Goal: Task Accomplishment & Management: Use online tool/utility

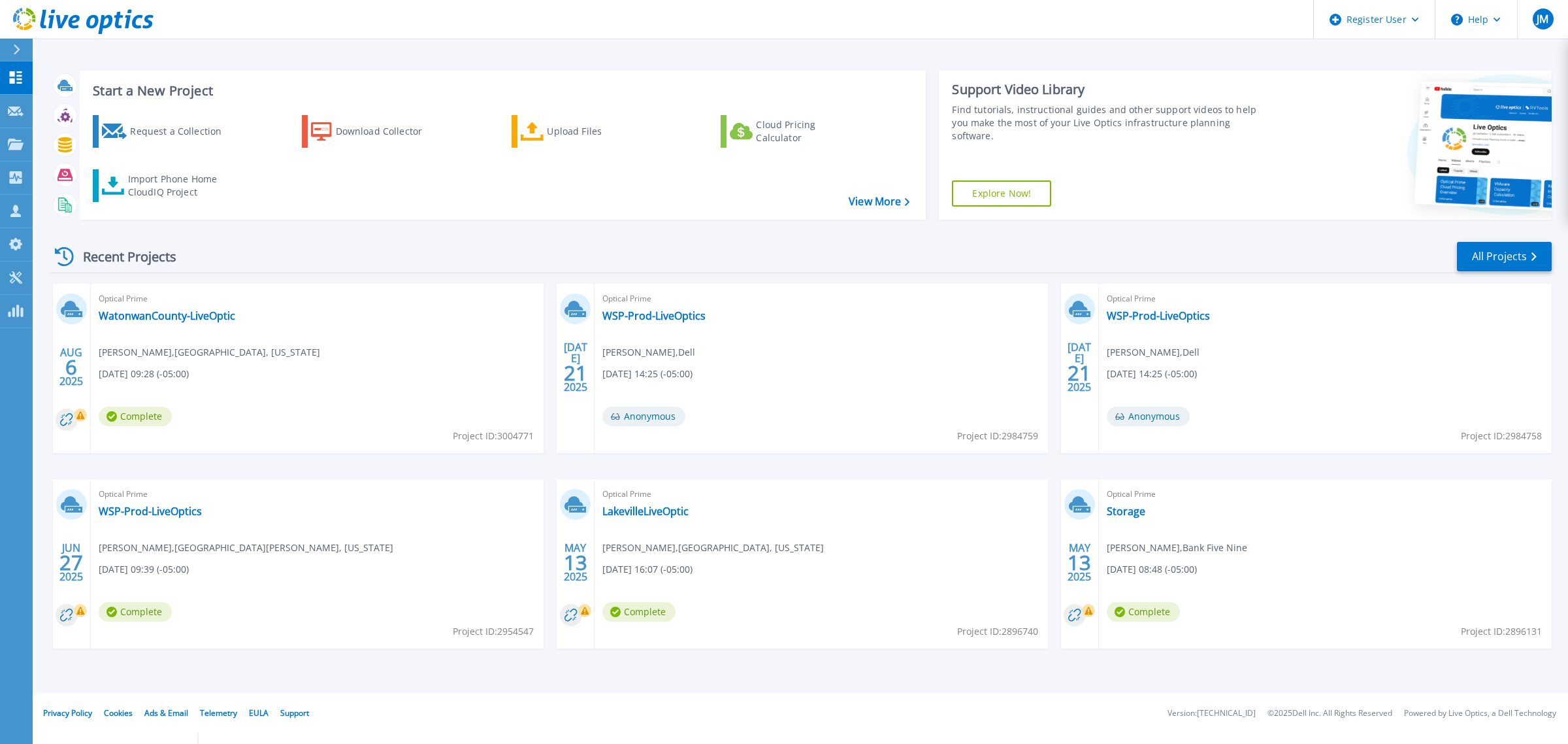
click at [23, 43] on div at bounding box center [23, 50] width 21 height 23
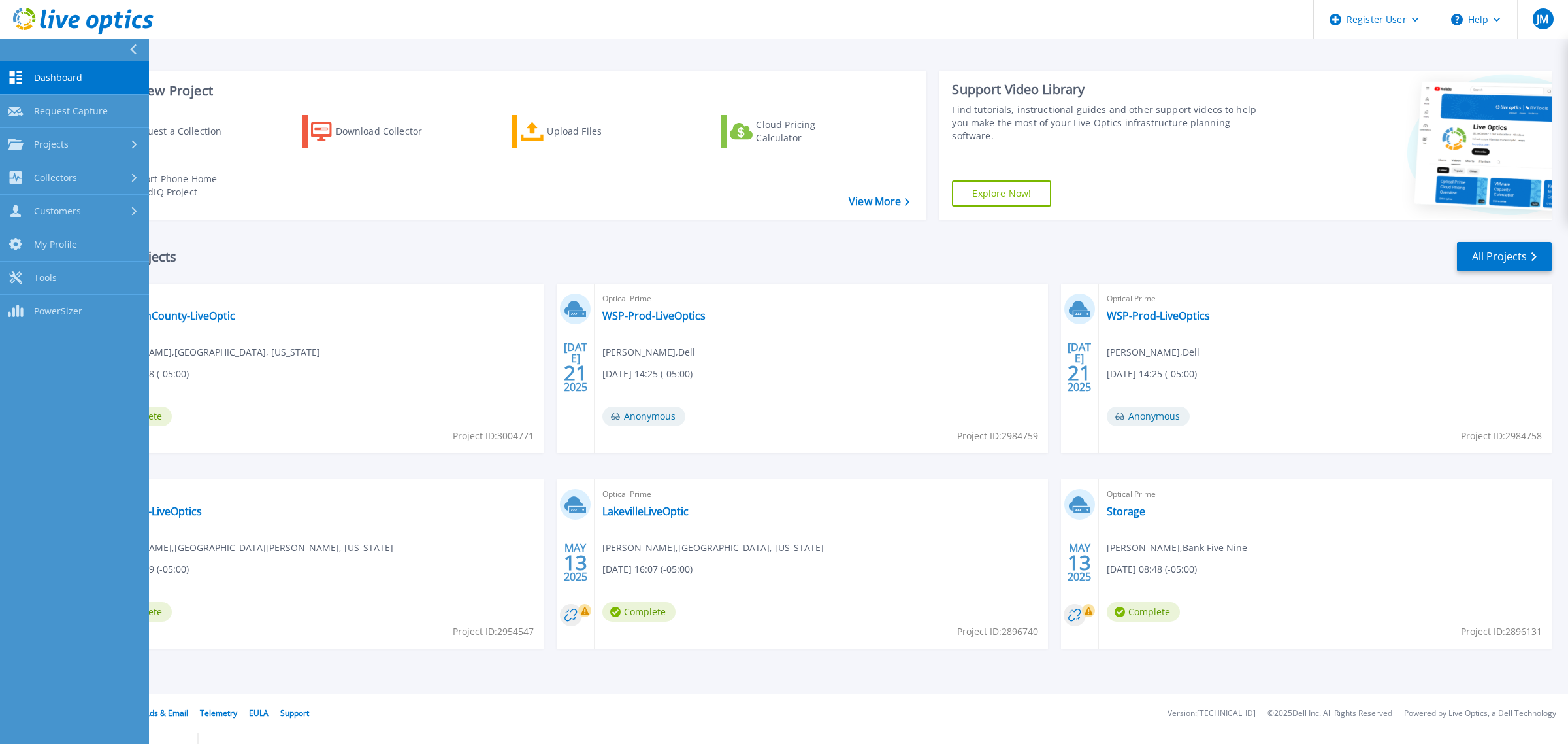
click at [23, 43] on button at bounding box center [74, 50] width 149 height 23
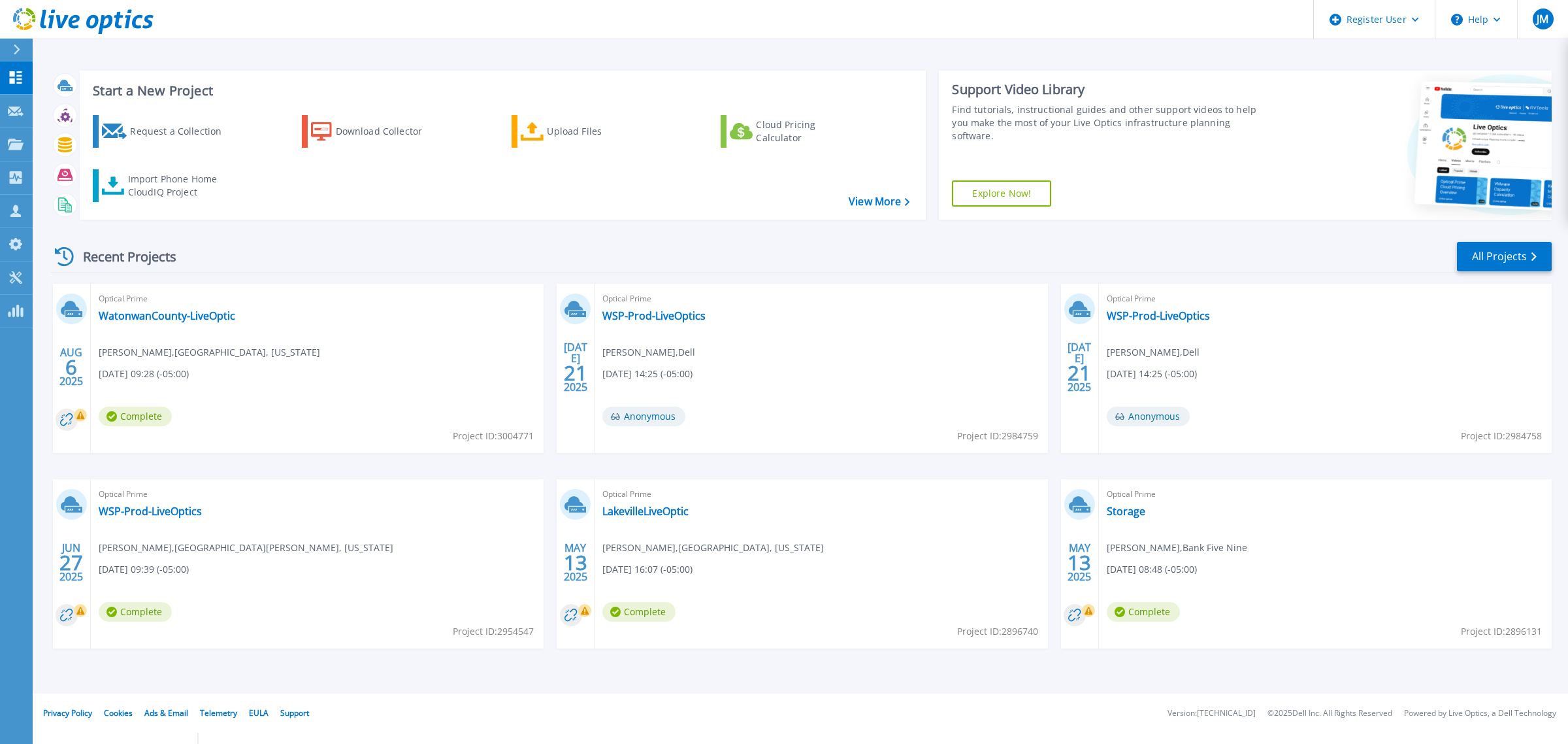
click at [23, 43] on div at bounding box center [23, 50] width 21 height 23
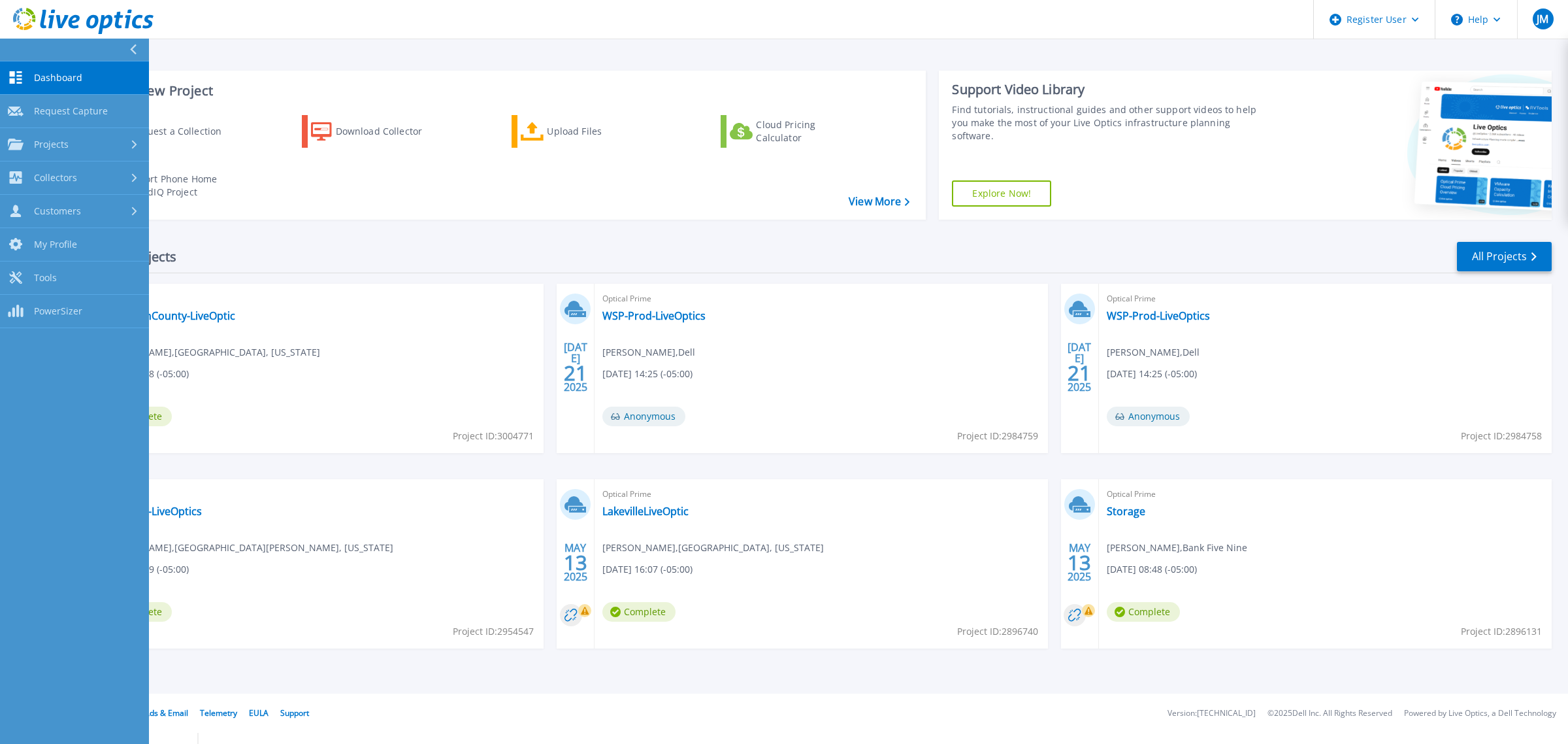
click at [23, 43] on button at bounding box center [74, 50] width 149 height 23
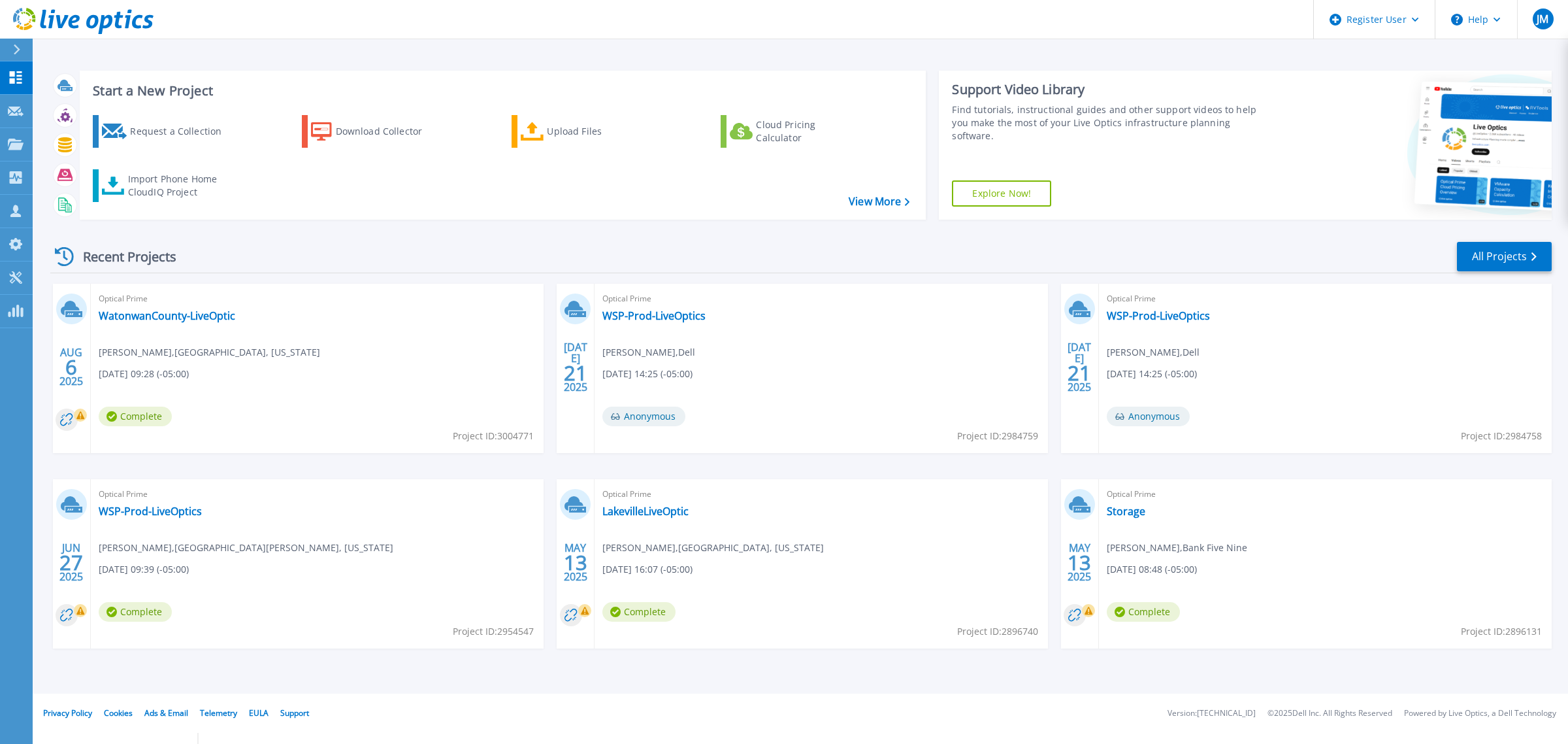
click at [23, 43] on div at bounding box center [23, 50] width 21 height 23
click at [23, 43] on button at bounding box center [16, 50] width 32 height 23
click at [22, 57] on div at bounding box center [23, 50] width 21 height 23
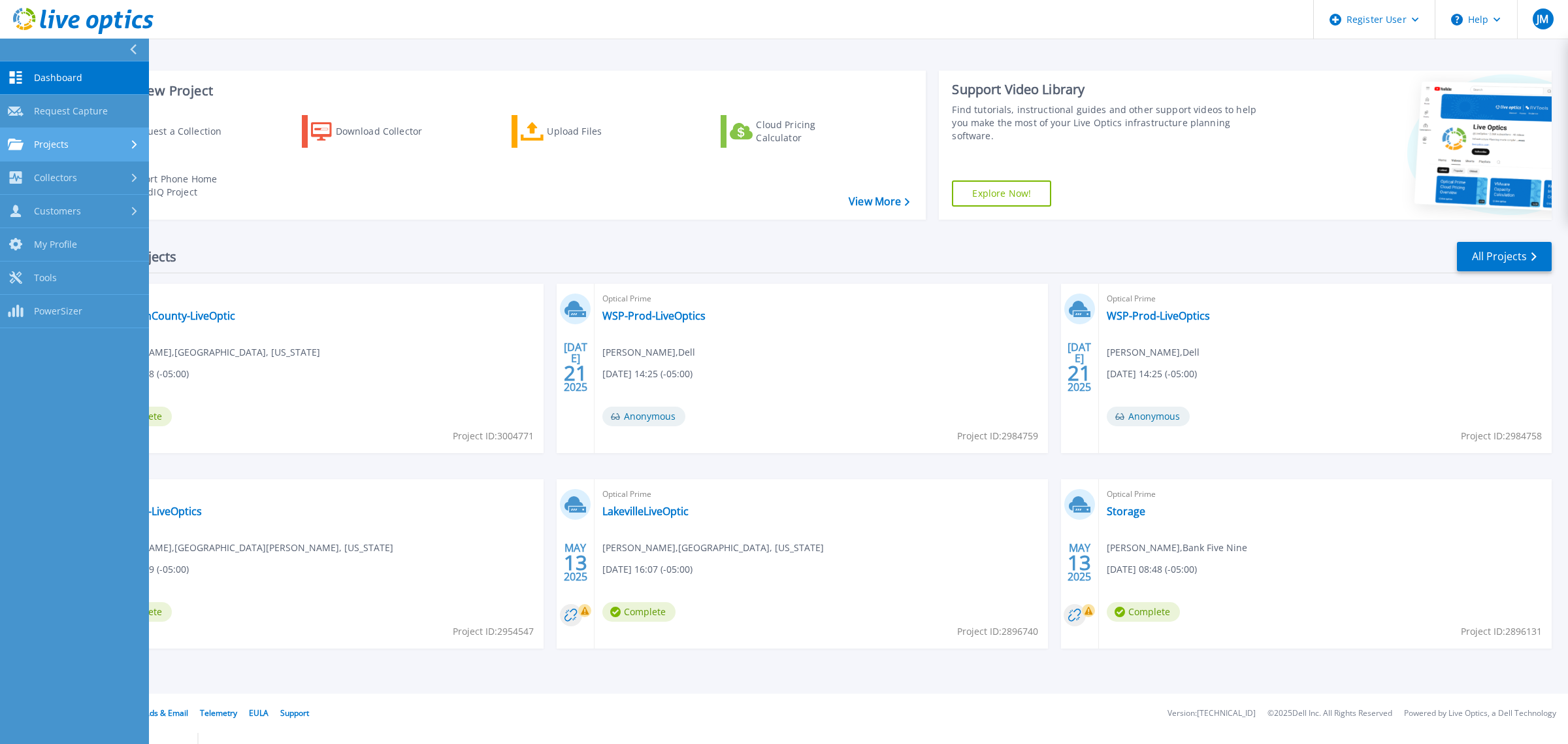
click at [70, 139] on div "Projects" at bounding box center [74, 145] width 133 height 12
click at [57, 168] on link "Search Projects" at bounding box center [74, 178] width 149 height 33
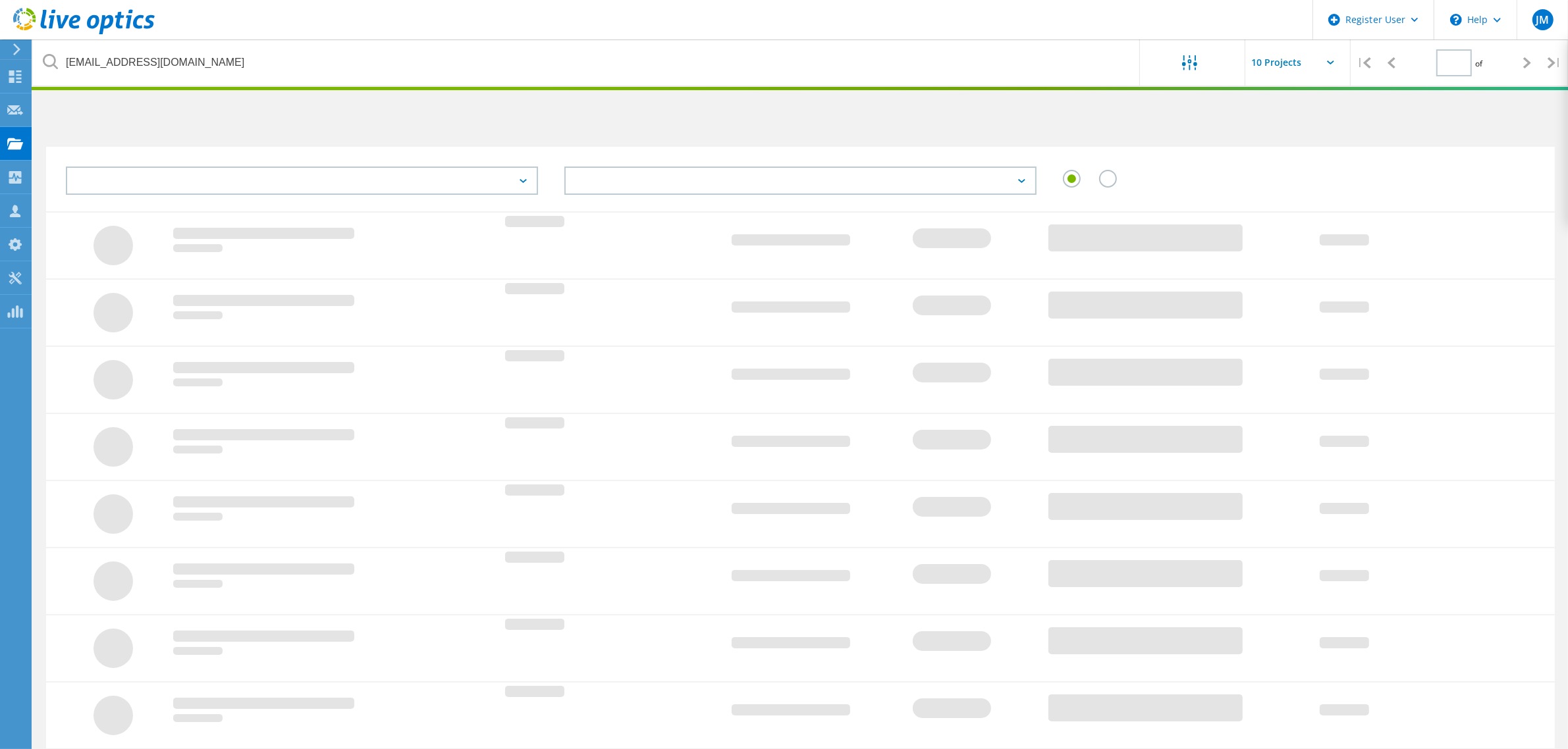
type input "1"
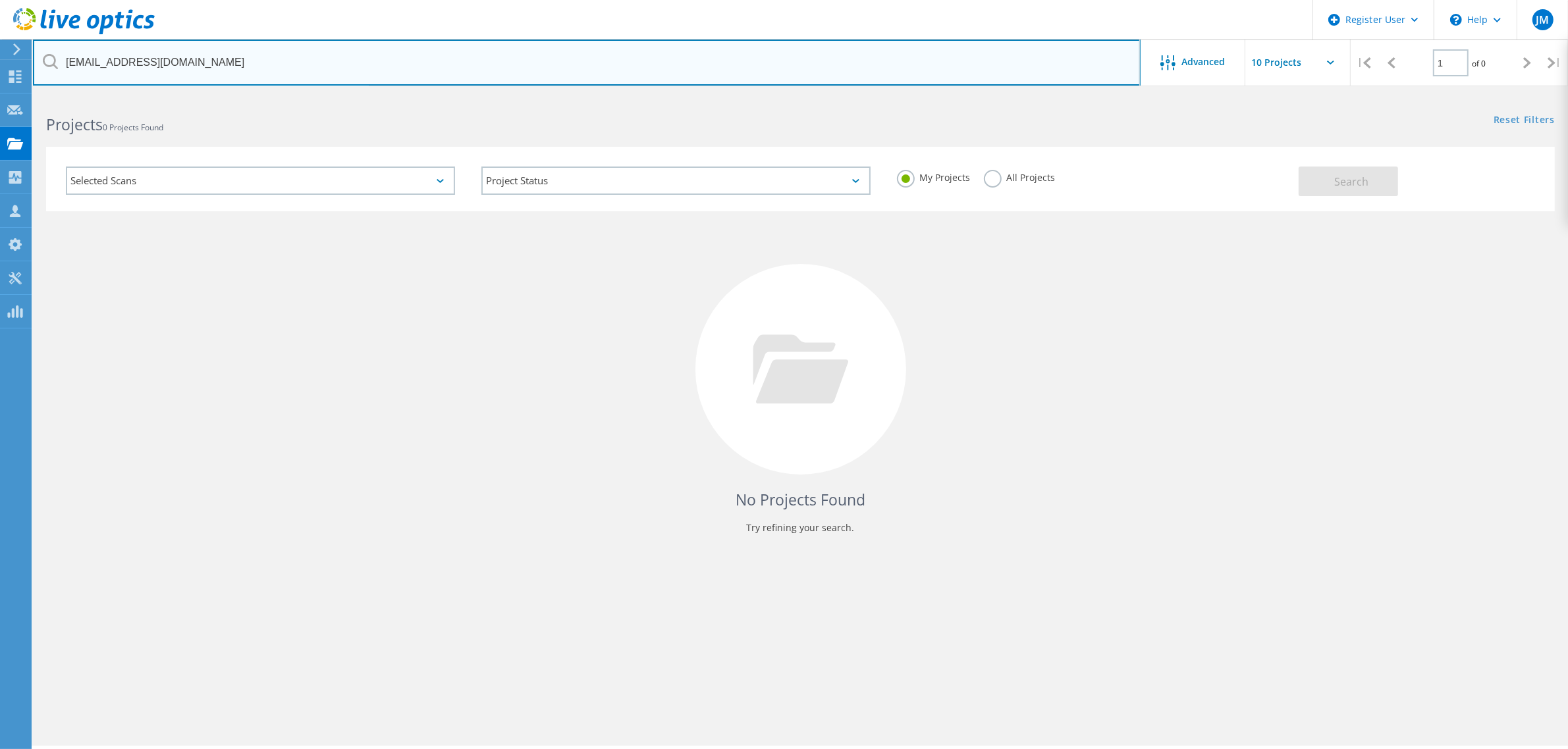
click at [321, 67] on input "[EMAIL_ADDRESS][DOMAIN_NAME]" at bounding box center [586, 62] width 1107 height 46
paste input "edwarneke@HandiMedical"
type input "[EMAIL_ADDRESS][DOMAIN_NAME]"
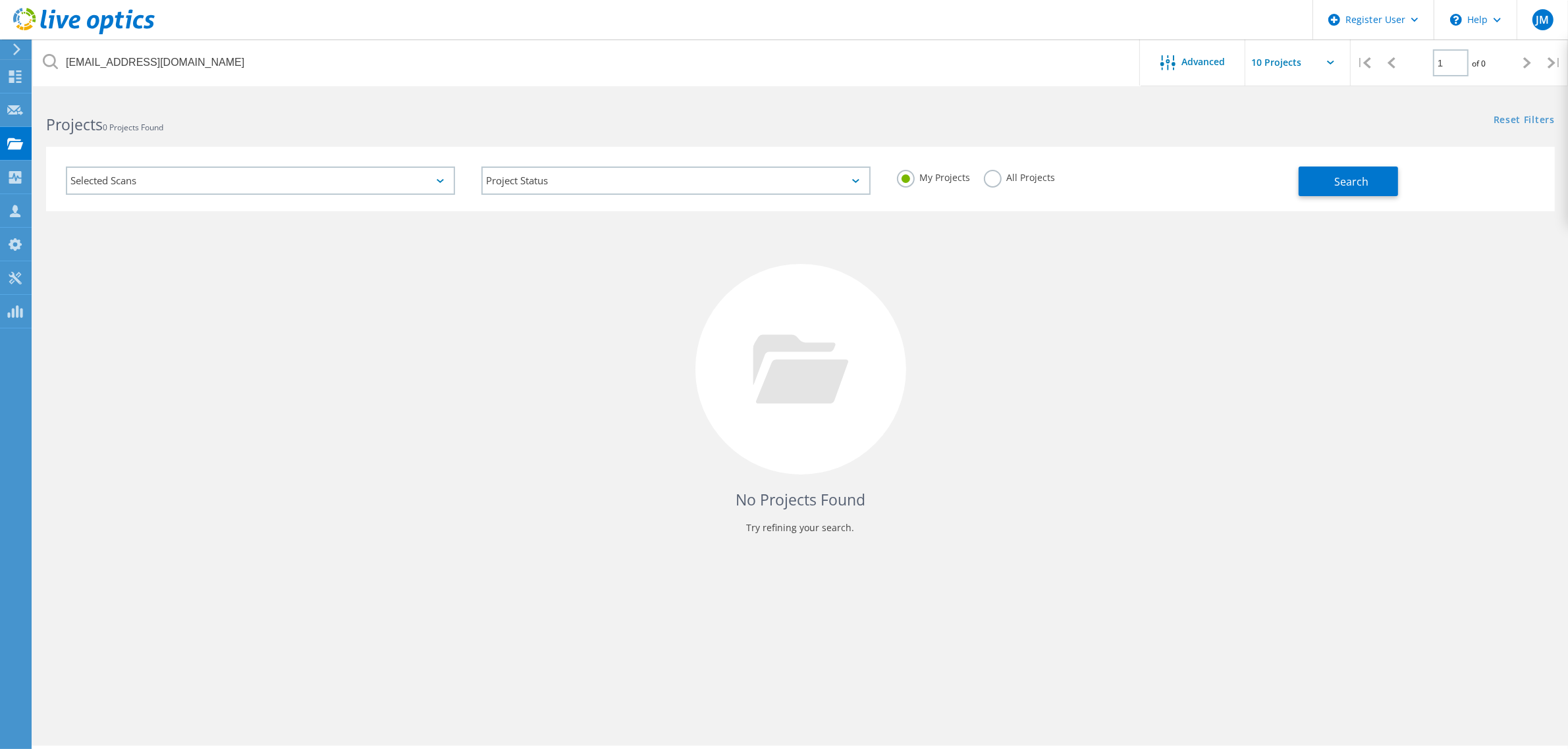
click at [1022, 182] on label "All Projects" at bounding box center [1019, 176] width 71 height 13
click at [0, 0] on input "All Projects" at bounding box center [0, 0] width 0 height 0
click at [1340, 182] on span "Search" at bounding box center [1351, 182] width 34 height 15
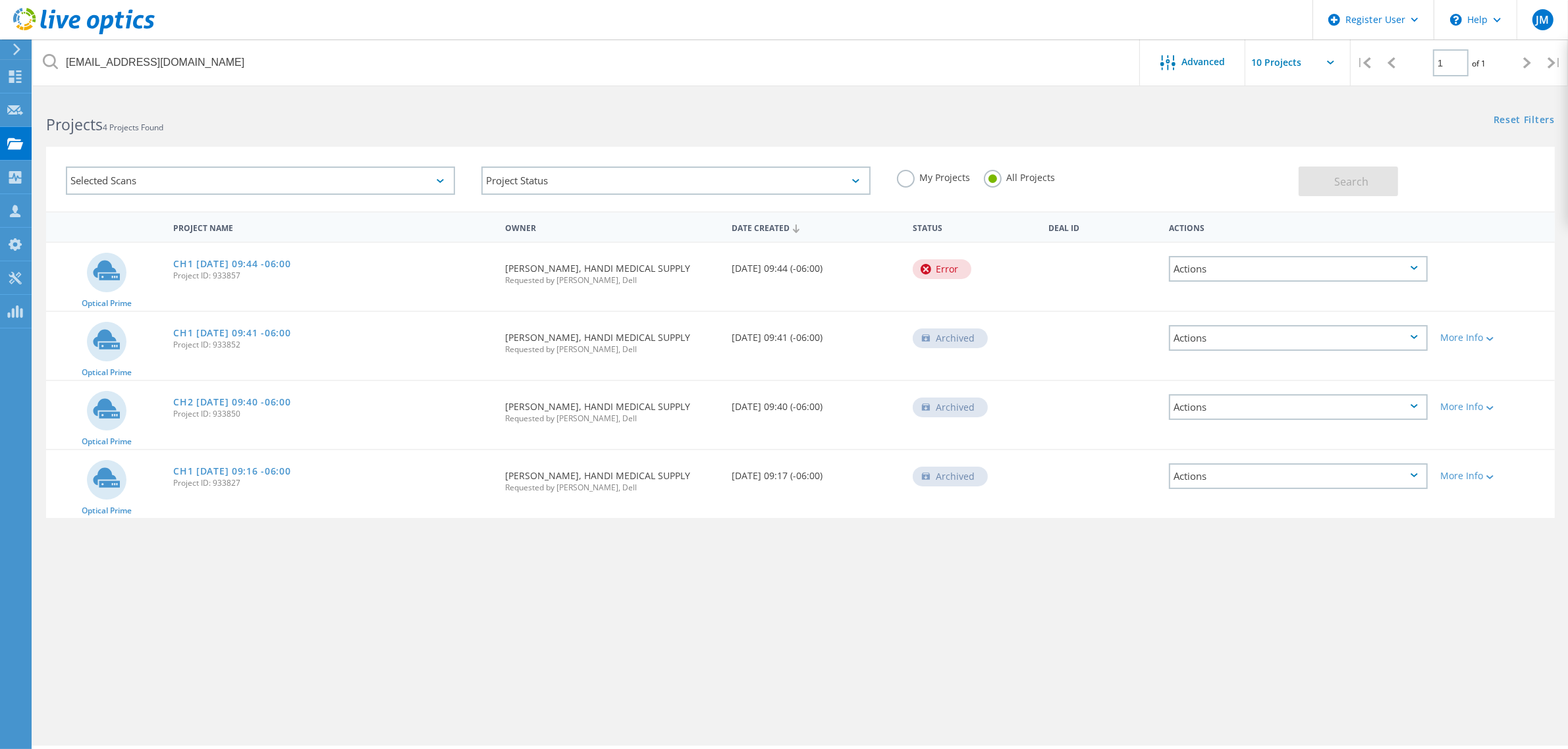
click at [1035, 305] on div "Optical Prime CH1 [DATE] 09:44 -06:00 Project ID: 933857 Requested By [PERSON_N…" at bounding box center [800, 277] width 1509 height 68
